Goal: Find contact information: Obtain details needed to contact an individual or organization

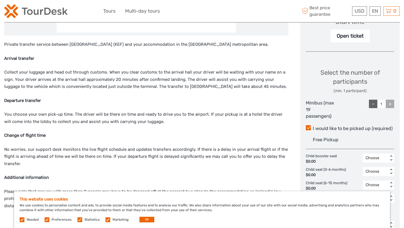
scroll to position [208, 0]
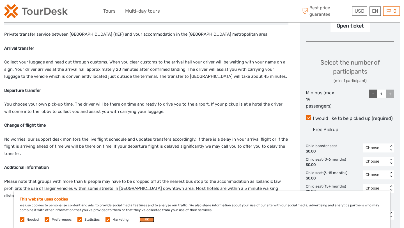
click at [145, 220] on button "OK" at bounding box center [147, 220] width 15 height 6
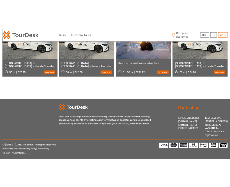
scroll to position [675, 0]
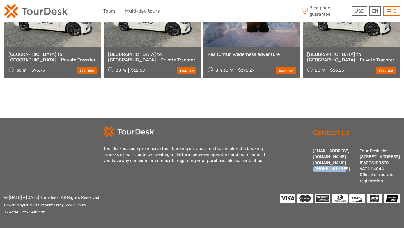
drag, startPoint x: 312, startPoint y: 157, endPoint x: 337, endPoint y: 156, distance: 24.4
click at [338, 157] on div "Contact us [EMAIL_ADDRESS][DOMAIN_NAME] [DOMAIN_NAME] [PHONE_NUMBER] Tour Desk …" at bounding box center [350, 155] width 99 height 58
copy div "[PHONE_NUMBER]"
click at [310, 171] on div "Contact us [EMAIL_ADDRESS][DOMAIN_NAME] [DOMAIN_NAME] [PHONE_NUMBER] Tour Desk …" at bounding box center [350, 155] width 99 height 58
drag, startPoint x: 314, startPoint y: 158, endPoint x: 318, endPoint y: 167, distance: 10.3
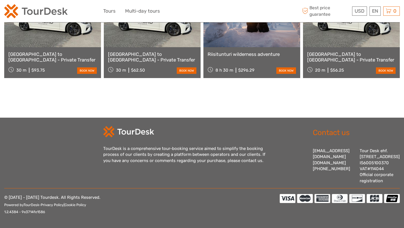
click at [318, 167] on div "[EMAIL_ADDRESS][DOMAIN_NAME] [DOMAIN_NAME] [PHONE_NUMBER]" at bounding box center [334, 166] width 42 height 36
copy div "[PHONE_NUMBER]"
drag, startPoint x: 311, startPoint y: 145, endPoint x: 342, endPoint y: 149, distance: 30.8
click at [342, 149] on div "Contact us [EMAIL_ADDRESS][DOMAIN_NAME] [DOMAIN_NAME] [PHONE_NUMBER] Tour Desk …" at bounding box center [350, 155] width 99 height 58
copy div "[EMAIL_ADDRESS][DOMAIN_NAME] [DOMAIN_NAME]"
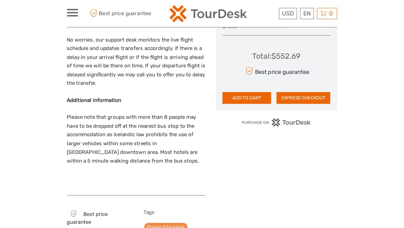
scroll to position [97, 0]
